Goal: Find specific page/section: Find specific page/section

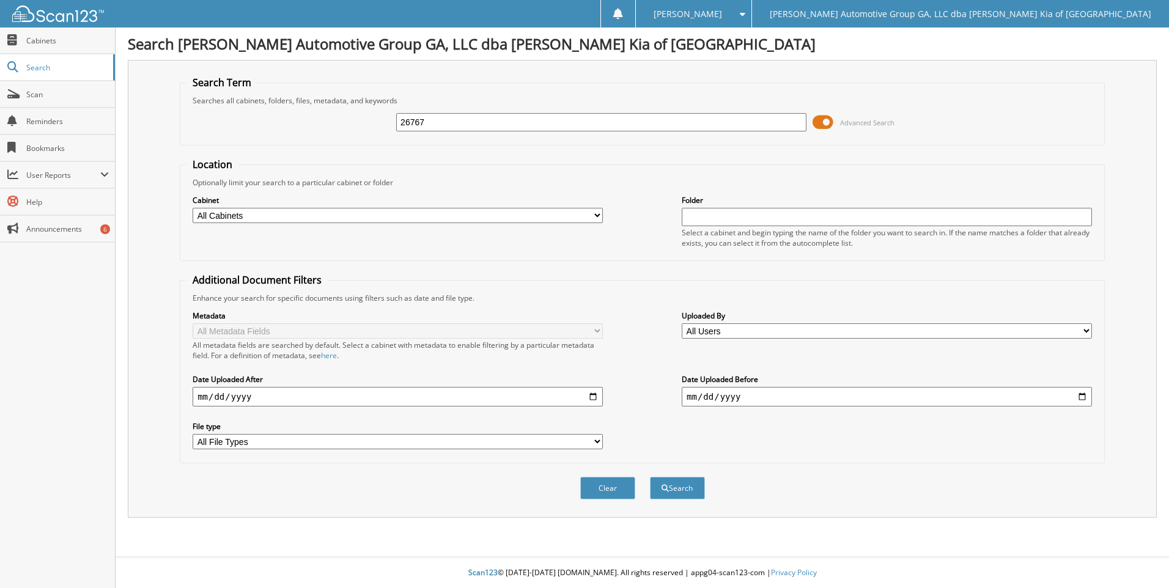
type input "26767"
click at [650, 477] on button "Search" at bounding box center [677, 488] width 55 height 23
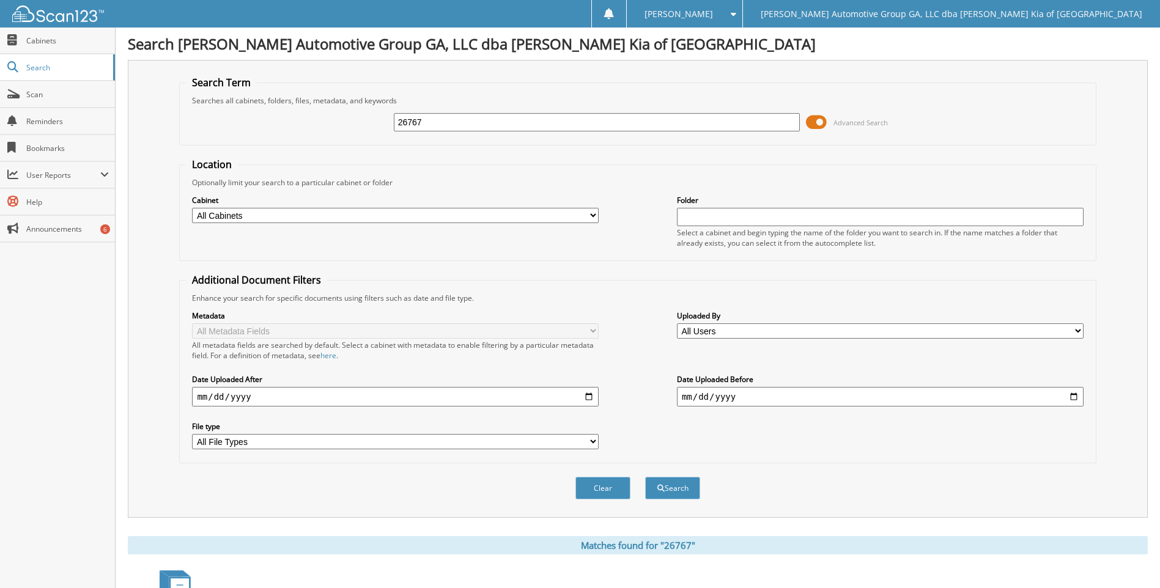
click at [445, 128] on input "26767" at bounding box center [597, 122] width 407 height 18
paste input "895"
type input "26895"
click at [645, 477] on button "Search" at bounding box center [672, 488] width 55 height 23
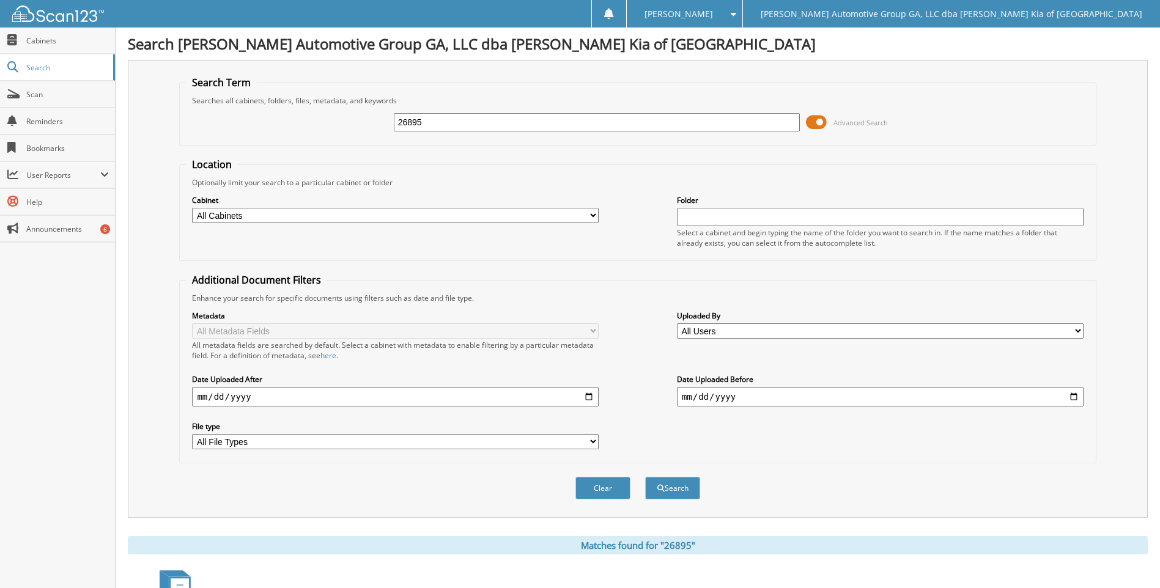
drag, startPoint x: 465, startPoint y: 136, endPoint x: 459, endPoint y: 131, distance: 8.3
click at [464, 136] on div "26895 Advanced Search" at bounding box center [637, 122] width 903 height 33
click at [457, 127] on input "26895" at bounding box center [597, 122] width 407 height 18
click at [456, 126] on input "26895" at bounding box center [597, 122] width 407 height 18
paste input "998"
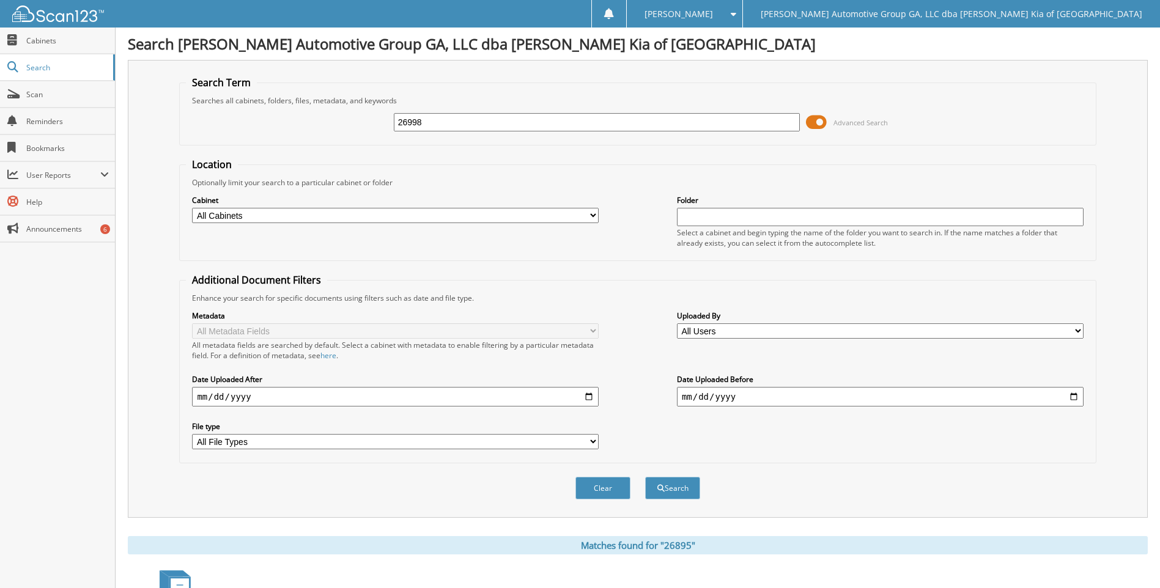
type input "26998"
click at [645, 477] on button "Search" at bounding box center [672, 488] width 55 height 23
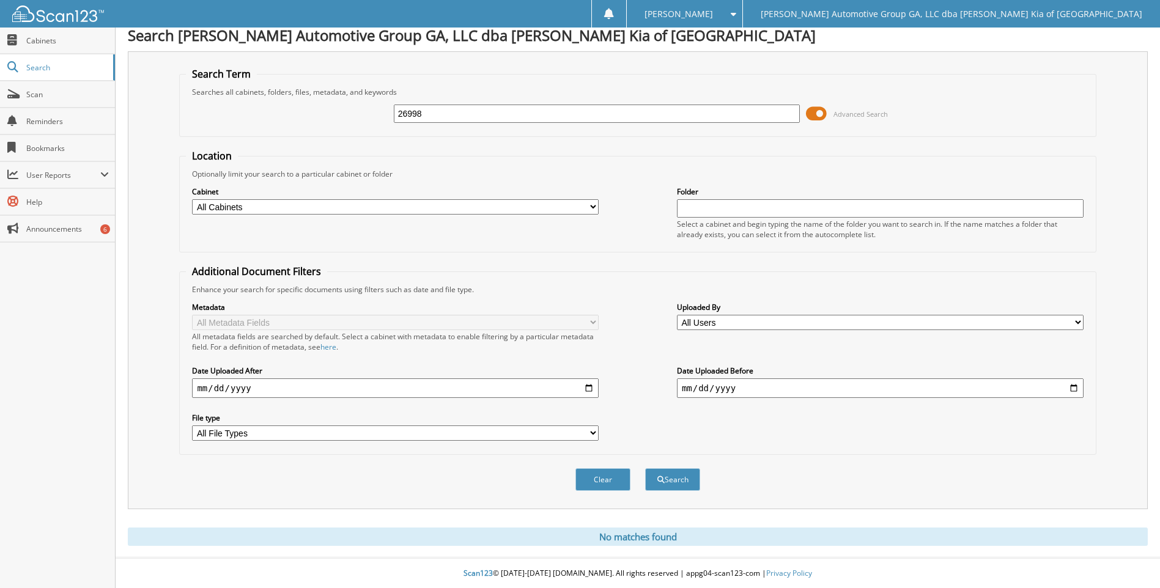
scroll to position [10, 0]
click at [485, 116] on input "26998" at bounding box center [597, 113] width 407 height 18
click at [485, 115] on input "26998" at bounding box center [597, 113] width 407 height 18
paste input "7034"
type input "27034"
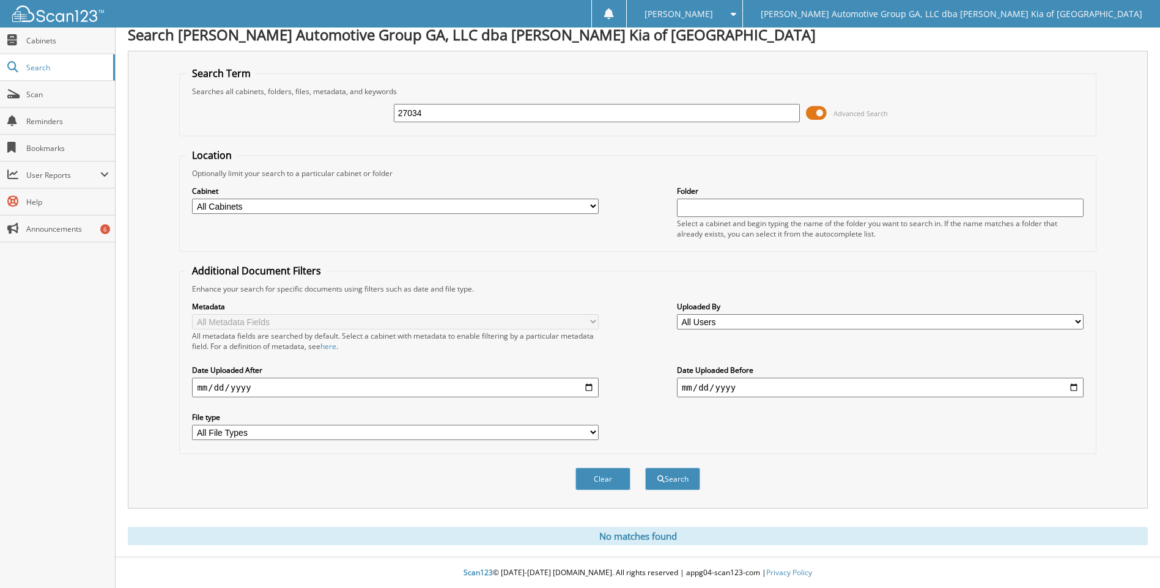
click at [645, 468] on button "Search" at bounding box center [672, 479] width 55 height 23
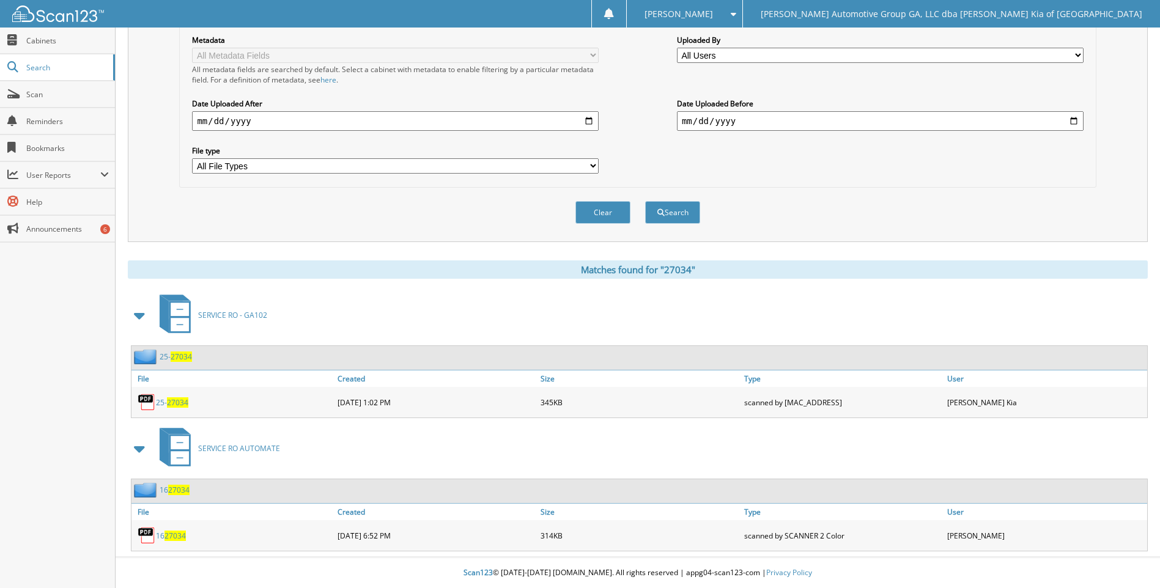
click at [175, 402] on span "27034" at bounding box center [177, 403] width 21 height 10
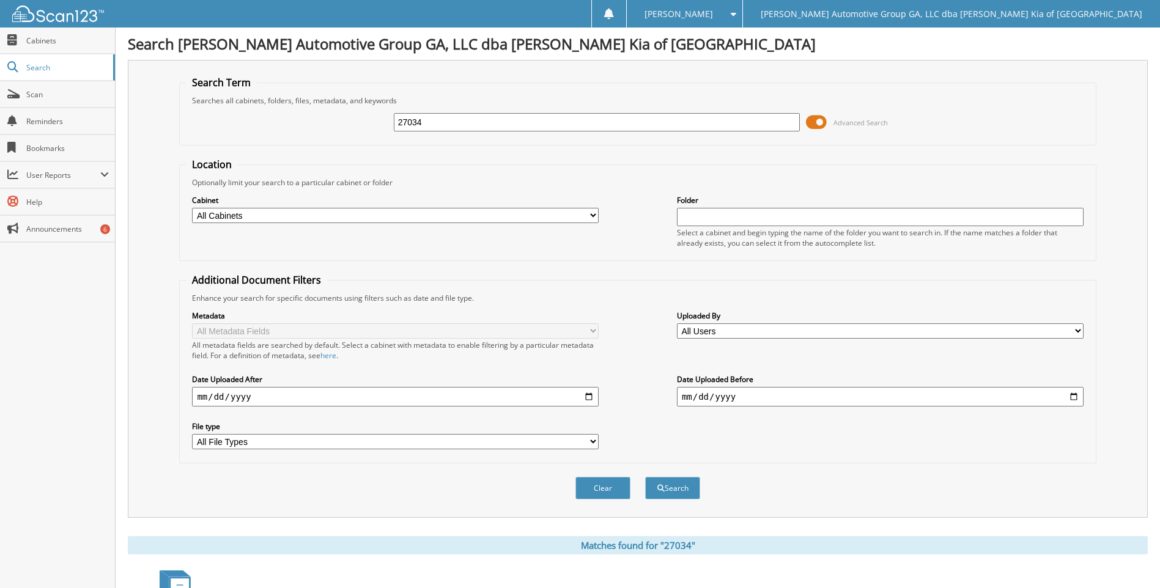
click at [464, 123] on input "27034" at bounding box center [597, 122] width 407 height 18
paste input "53"
type input "27053"
click at [645, 477] on button "Search" at bounding box center [672, 488] width 55 height 23
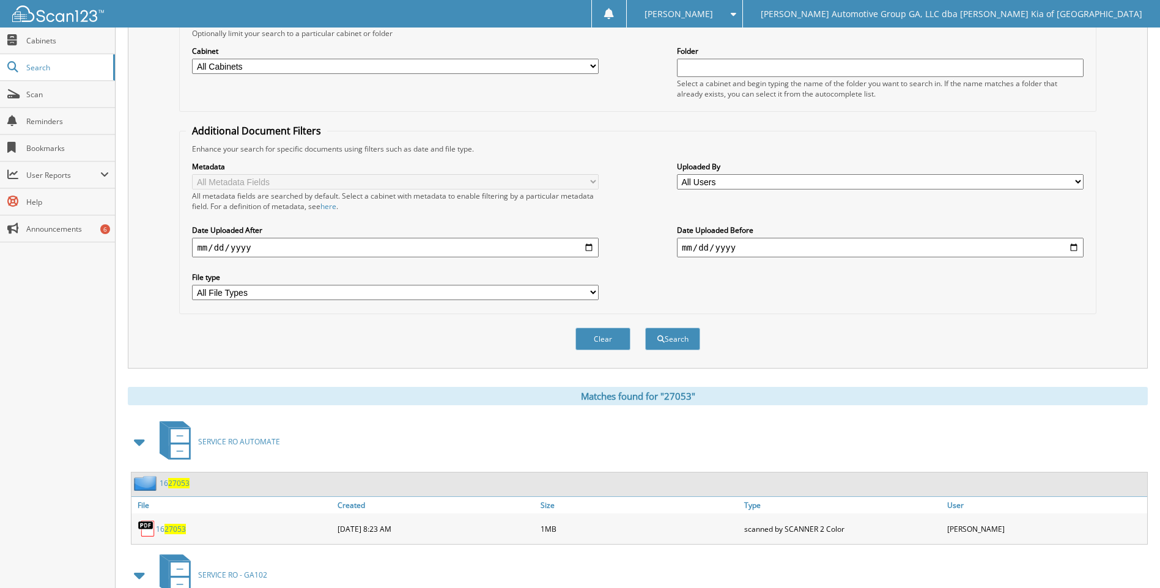
scroll to position [276, 0]
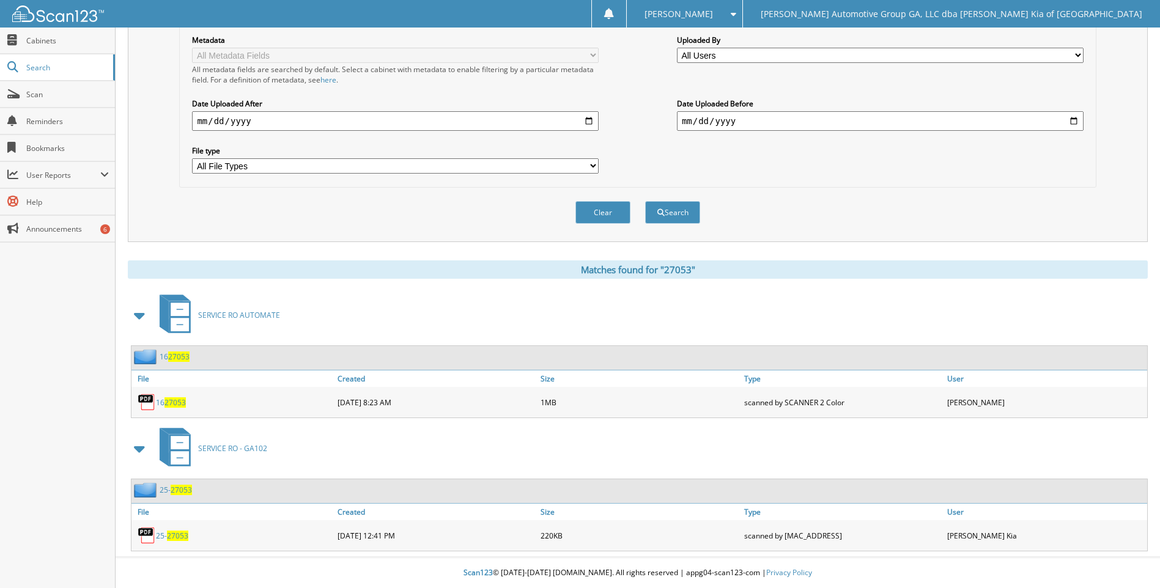
click at [165, 531] on link "25- 27053" at bounding box center [172, 536] width 32 height 10
